Goal: Task Accomplishment & Management: Complete application form

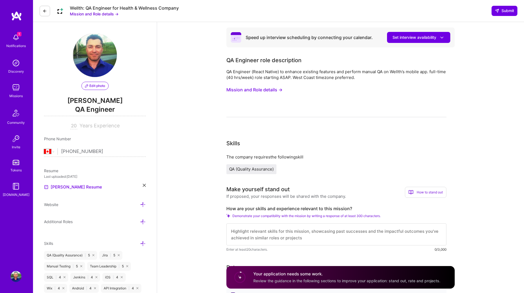
select select "CA"
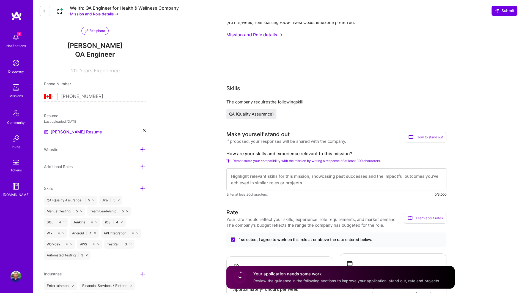
click at [15, 39] on img at bounding box center [15, 37] width 11 height 11
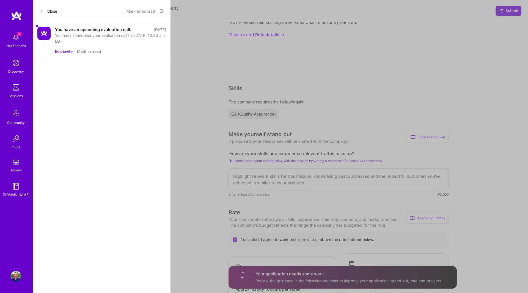
click at [139, 119] on div "Close Mark all as read Show all notifications Show unread notifications only Yo…" at bounding box center [102, 146] width 138 height 293
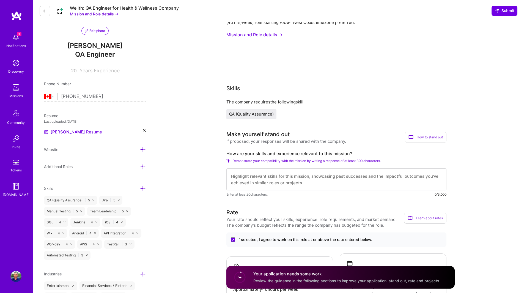
click at [12, 89] on img at bounding box center [15, 87] width 11 height 11
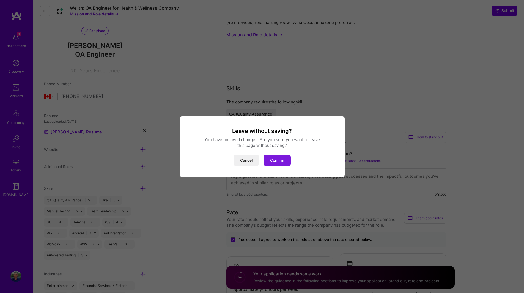
click at [277, 160] on button "Confirm" at bounding box center [277, 160] width 27 height 11
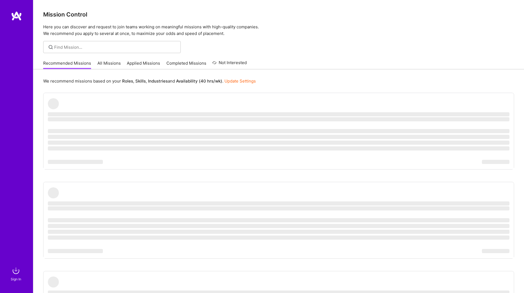
click at [102, 63] on link "All Missions" at bounding box center [108, 64] width 23 height 9
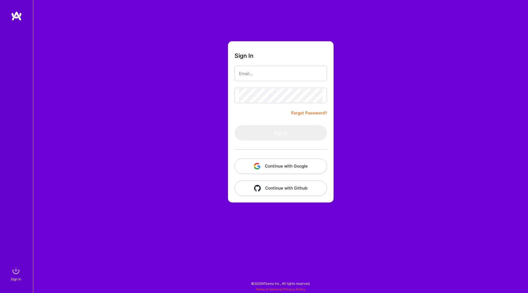
click at [281, 167] on button "Continue with Google" at bounding box center [281, 165] width 92 height 15
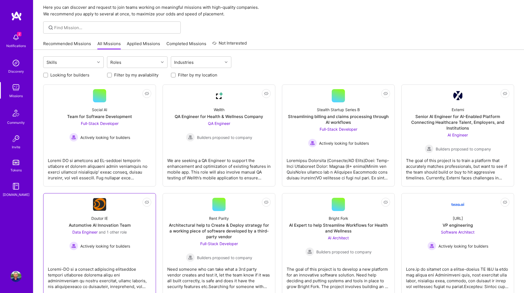
scroll to position [28, 0]
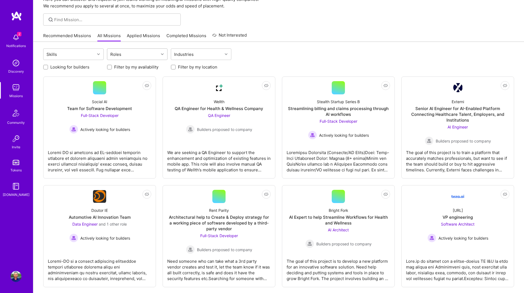
click at [163, 54] on icon at bounding box center [162, 54] width 3 height 3
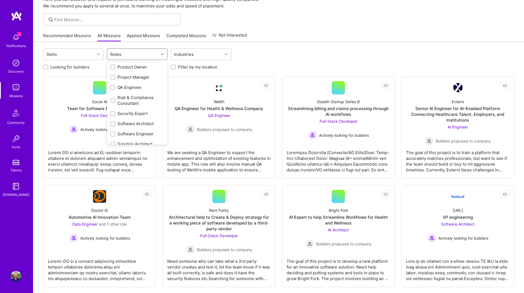
scroll to position [237, 0]
click at [136, 96] on div "QA Engineer" at bounding box center [137, 97] width 54 height 6
checkbox input "true"
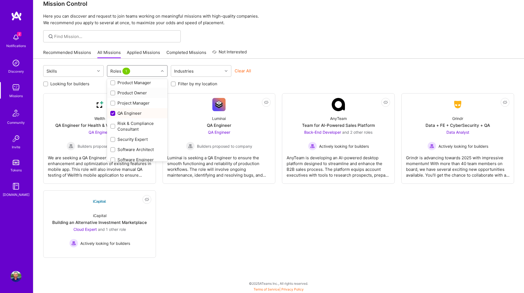
scroll to position [11, 0]
click at [315, 41] on div at bounding box center [278, 36] width 491 height 12
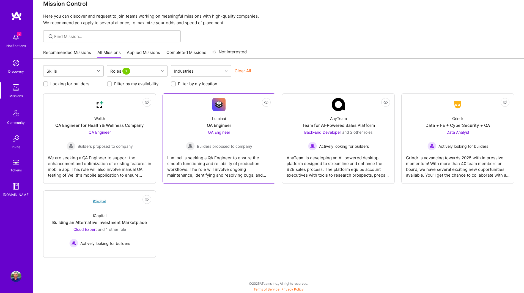
click at [231, 161] on div "Luminai is seeking a QA Engineer to ensure the smooth functioning and reliabili…" at bounding box center [218, 164] width 103 height 28
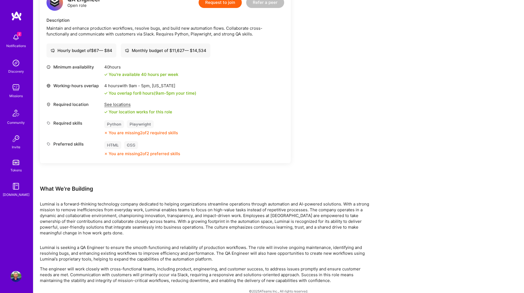
scroll to position [161, 0]
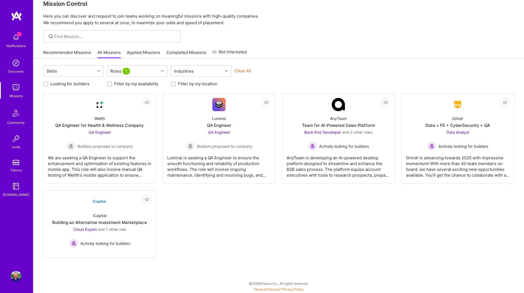
scroll to position [11, 0]
